Goal: Obtain resource: Obtain resource

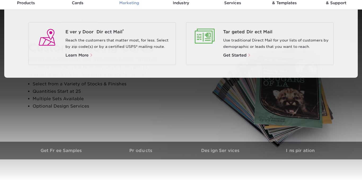
scroll to position [39, 0]
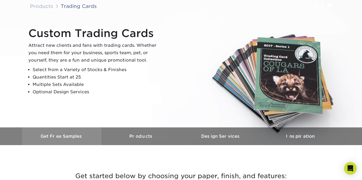
click at [86, 135] on h3 "Get Free Samples" at bounding box center [61, 136] width 79 height 5
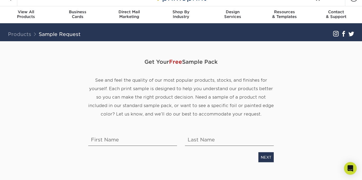
scroll to position [10, 0]
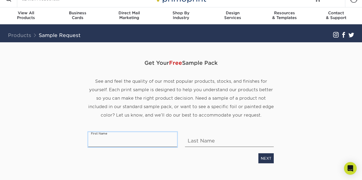
click at [127, 137] on input "text" at bounding box center [132, 139] width 89 height 15
type input "[PERSON_NAME]"
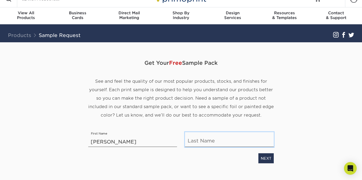
type input "[PERSON_NAME]"
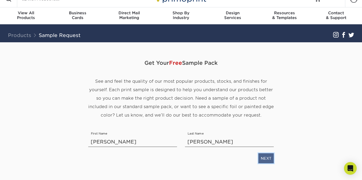
click at [265, 158] on link "NEXT" at bounding box center [265, 159] width 15 height 10
